Goal: Information Seeking & Learning: Learn about a topic

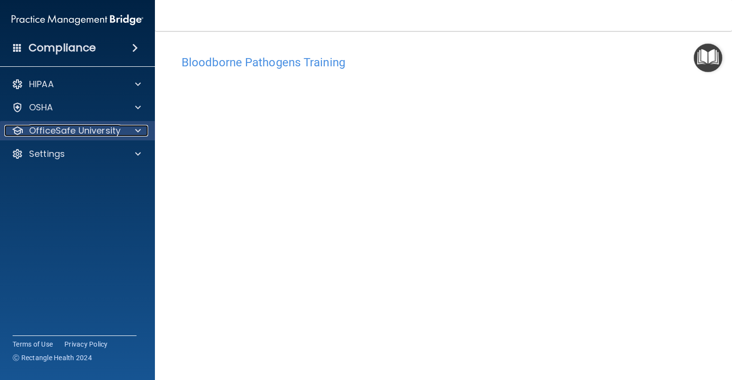
click at [72, 133] on p "OfficeSafe University" at bounding box center [75, 131] width 92 height 12
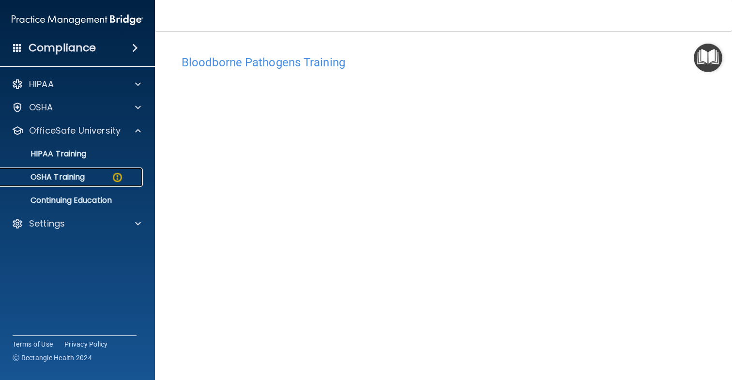
click at [117, 176] on img at bounding box center [117, 177] width 12 height 12
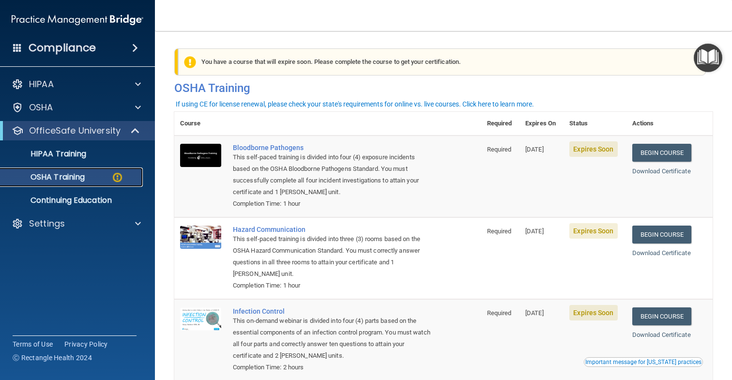
scroll to position [0, 0]
click at [669, 152] on link "Begin Course" at bounding box center [661, 152] width 59 height 18
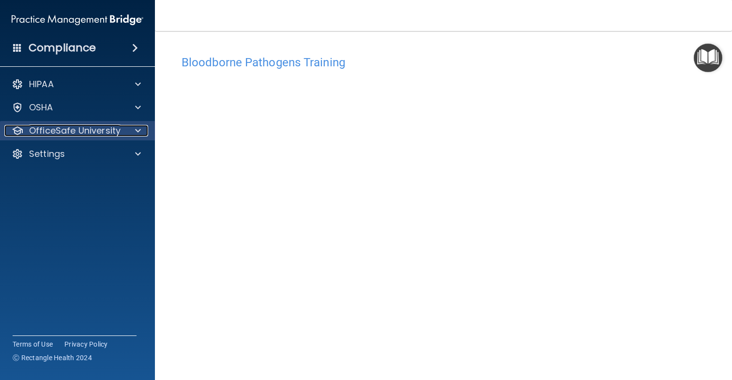
click at [140, 133] on span at bounding box center [138, 131] width 6 height 12
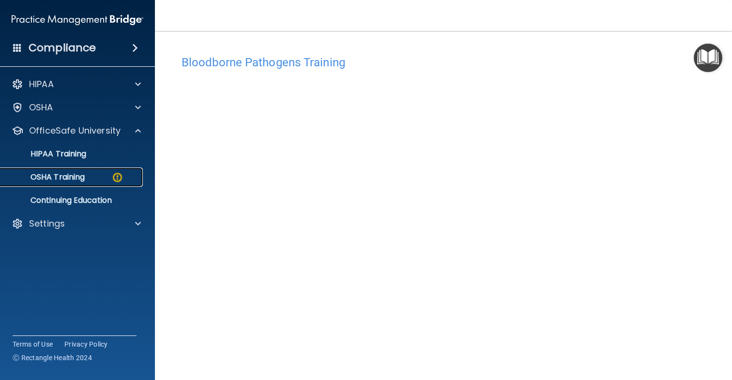
click at [115, 175] on img at bounding box center [117, 177] width 12 height 12
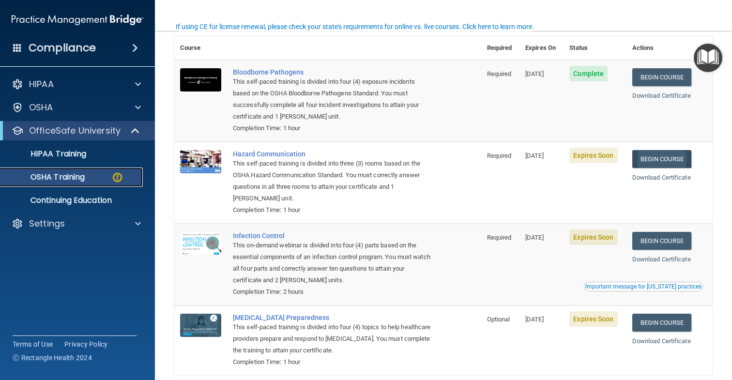
scroll to position [79, 0]
